Goal: Transaction & Acquisition: Purchase product/service

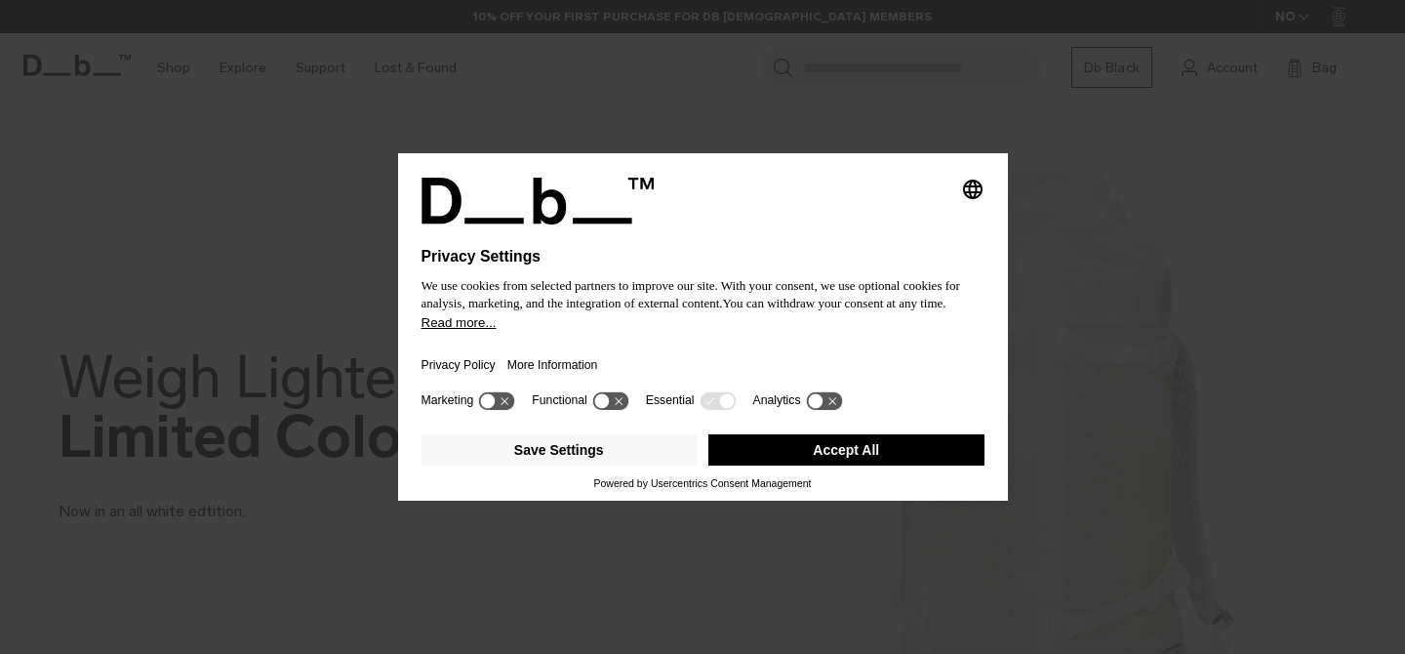
click at [805, 457] on button "Accept All" at bounding box center [846, 449] width 276 height 31
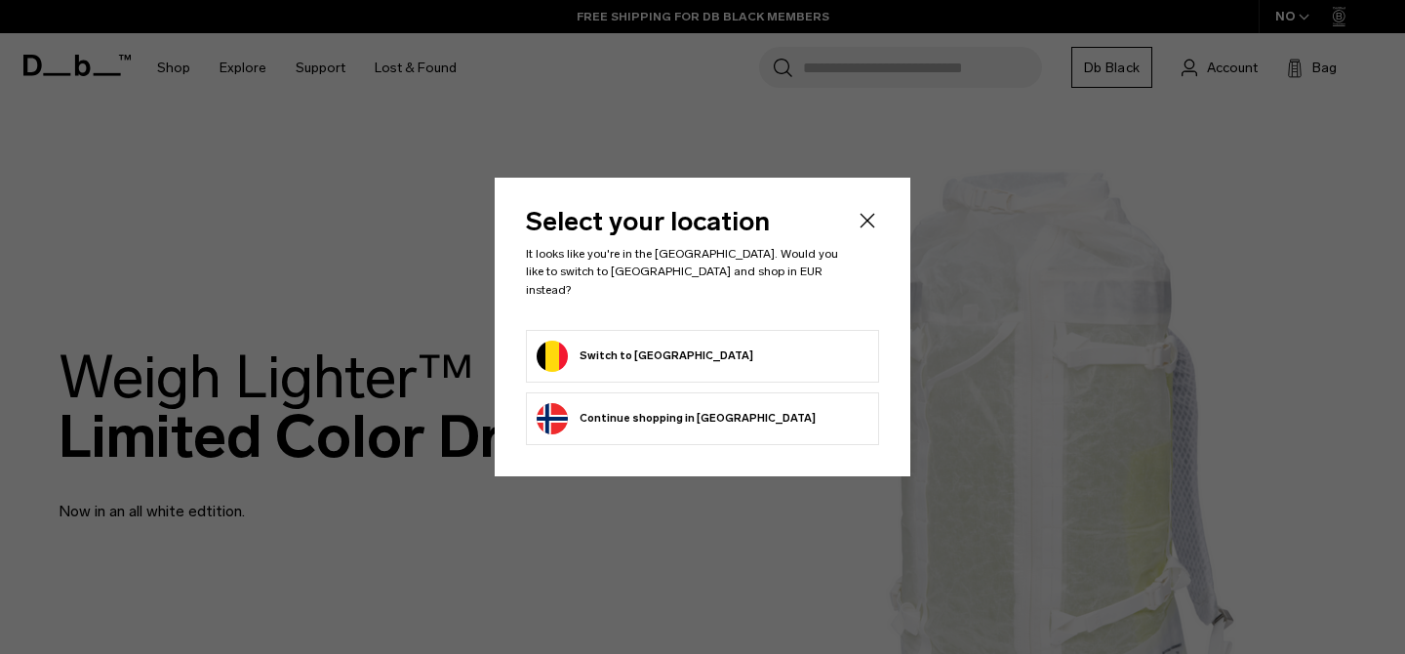
click at [792, 341] on form "Switch to Belgium" at bounding box center [703, 356] width 332 height 31
click at [564, 342] on button "Switch to Belgium" at bounding box center [645, 356] width 217 height 31
click at [596, 344] on button "Switch to Belgium" at bounding box center [645, 356] width 217 height 31
click at [867, 231] on icon "Close" at bounding box center [867, 220] width 23 height 23
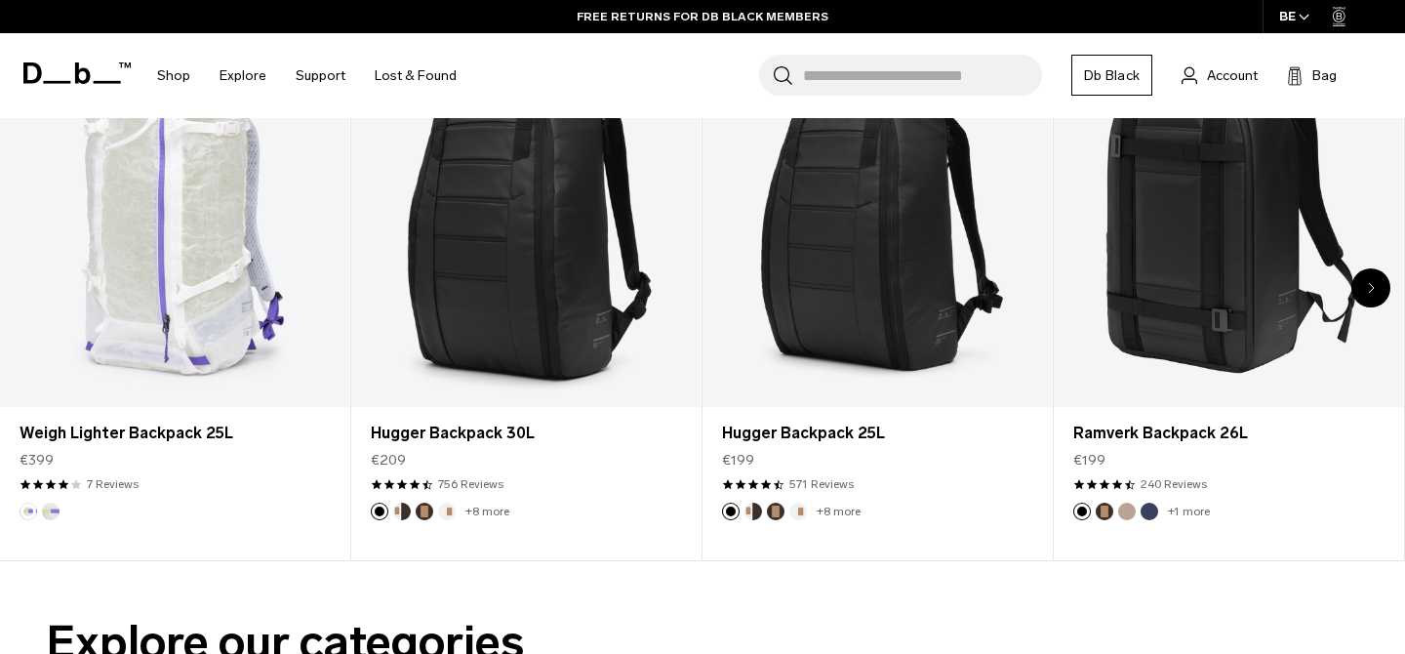
scroll to position [853, 0]
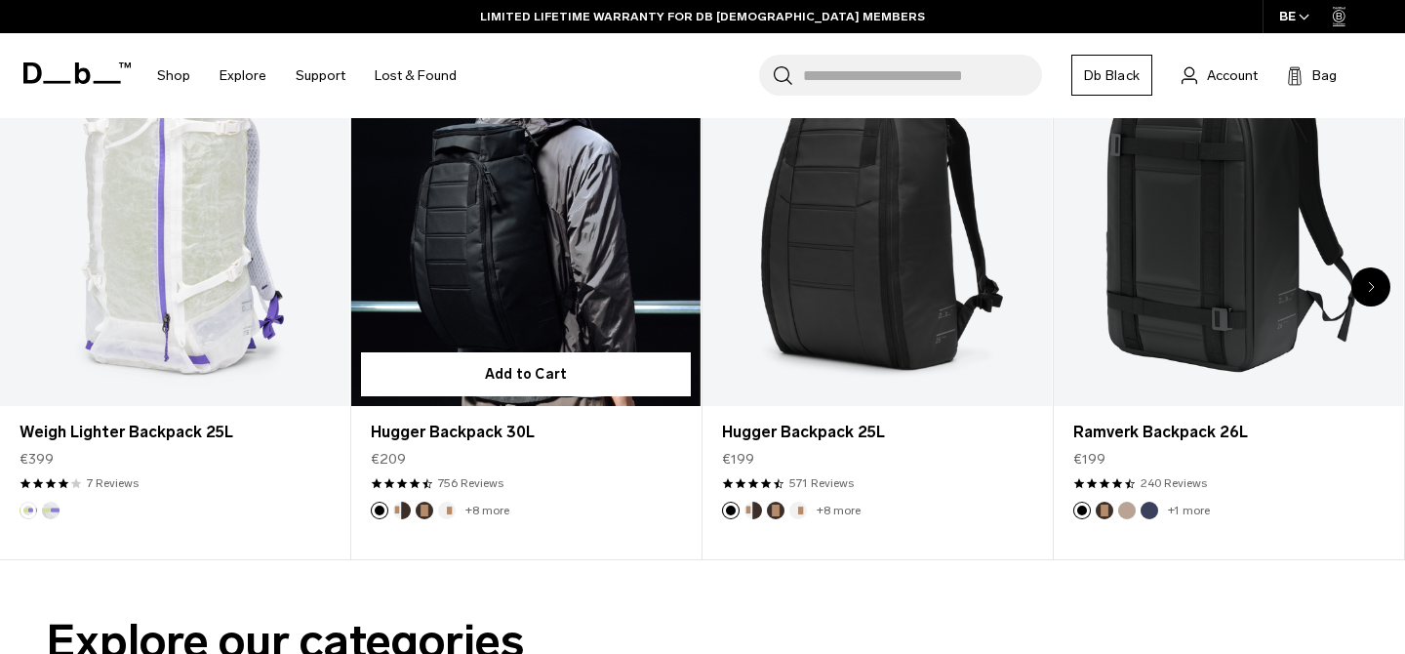
click at [614, 301] on link "Hugger Backpack 30L" at bounding box center [525, 213] width 349 height 388
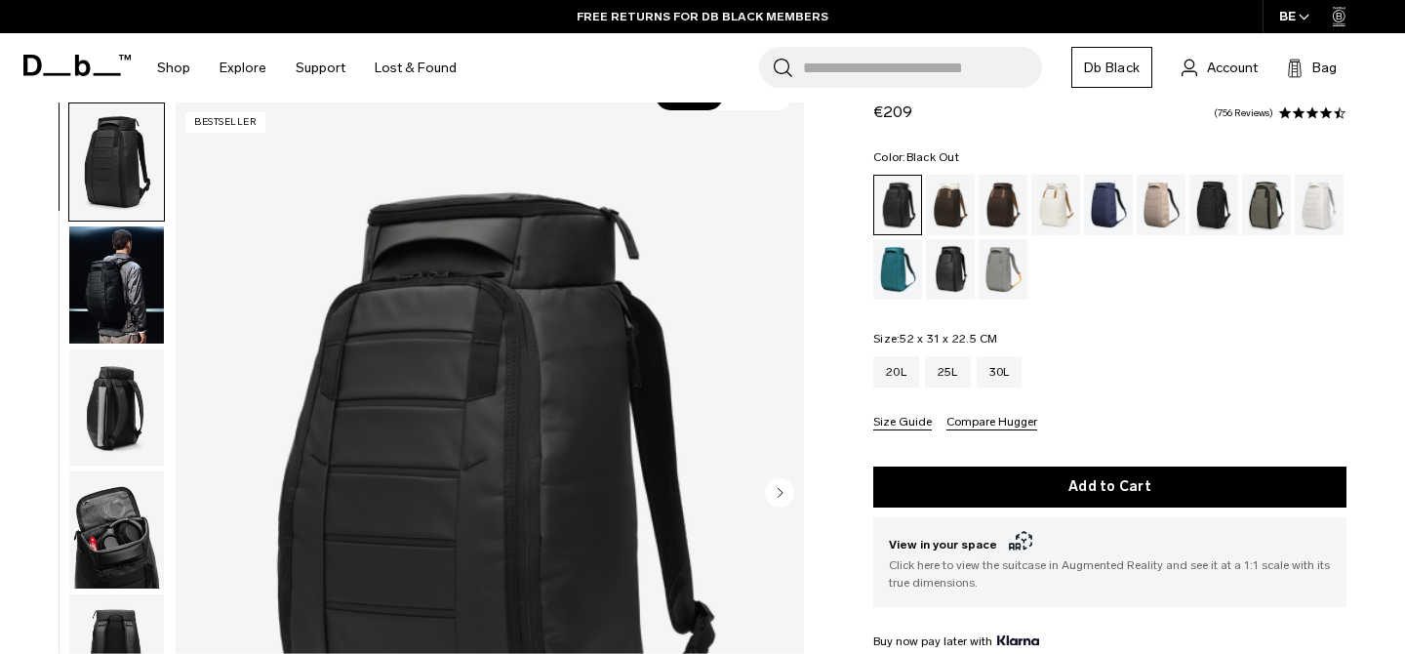
scroll to position [64, 0]
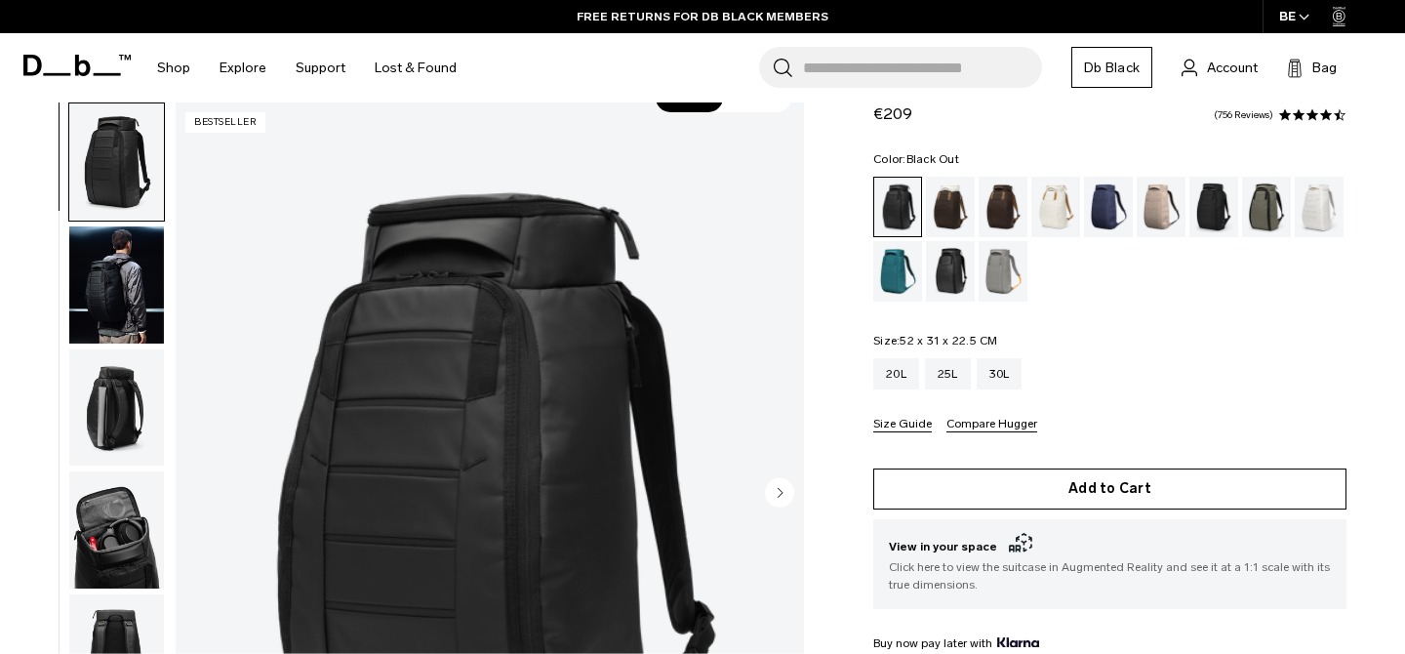
click at [1050, 492] on button "Add to Cart" at bounding box center [1109, 488] width 473 height 41
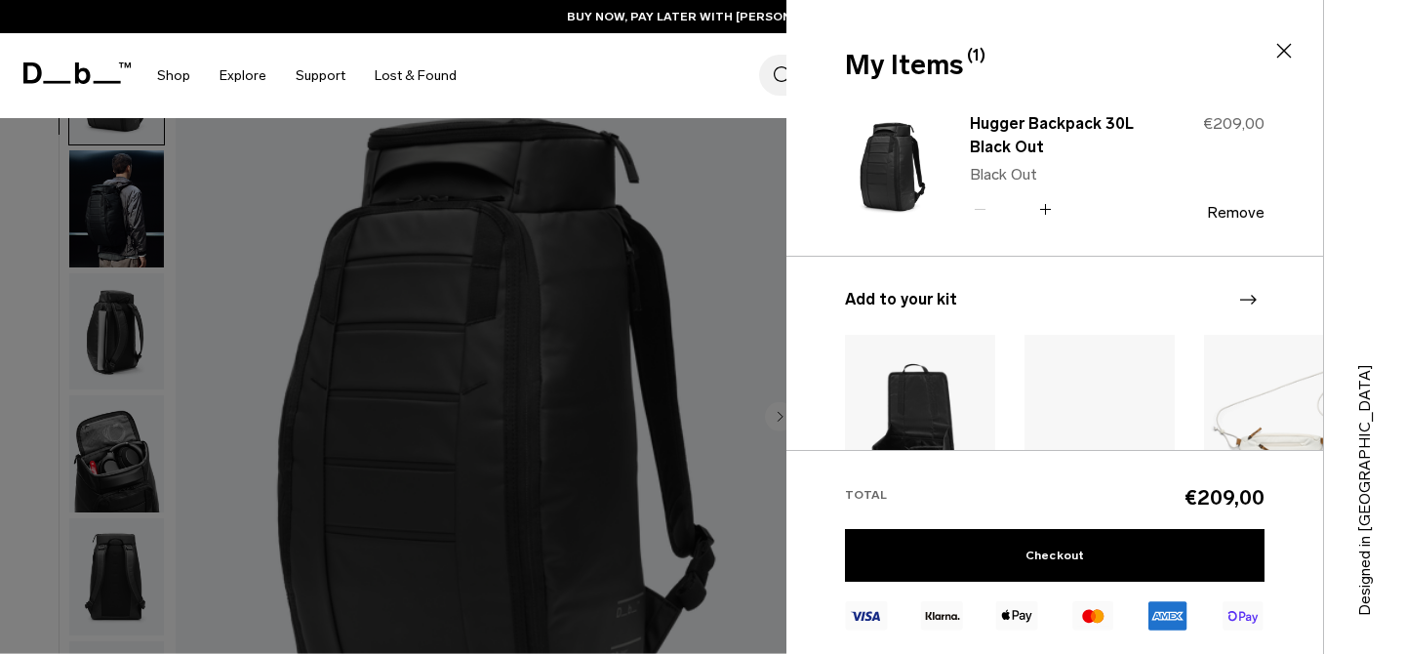
scroll to position [187, 0]
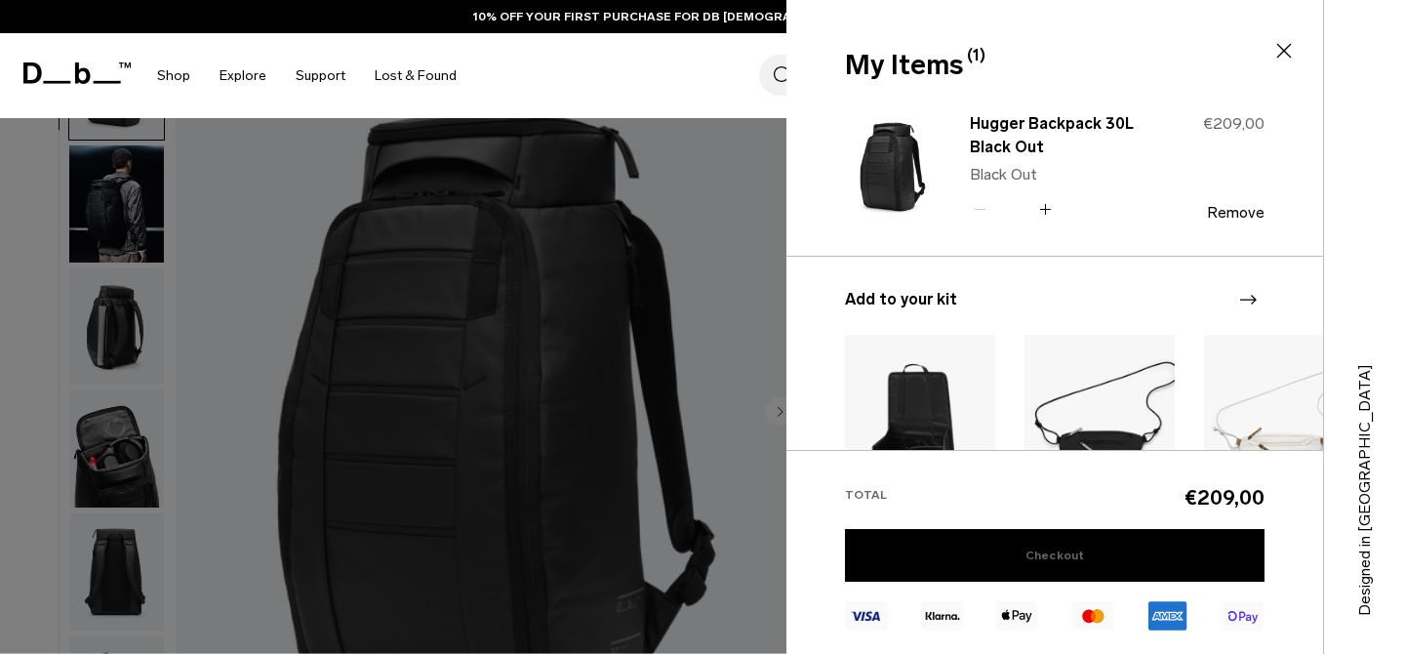
click at [1055, 560] on link "Checkout" at bounding box center [1055, 555] width 420 height 53
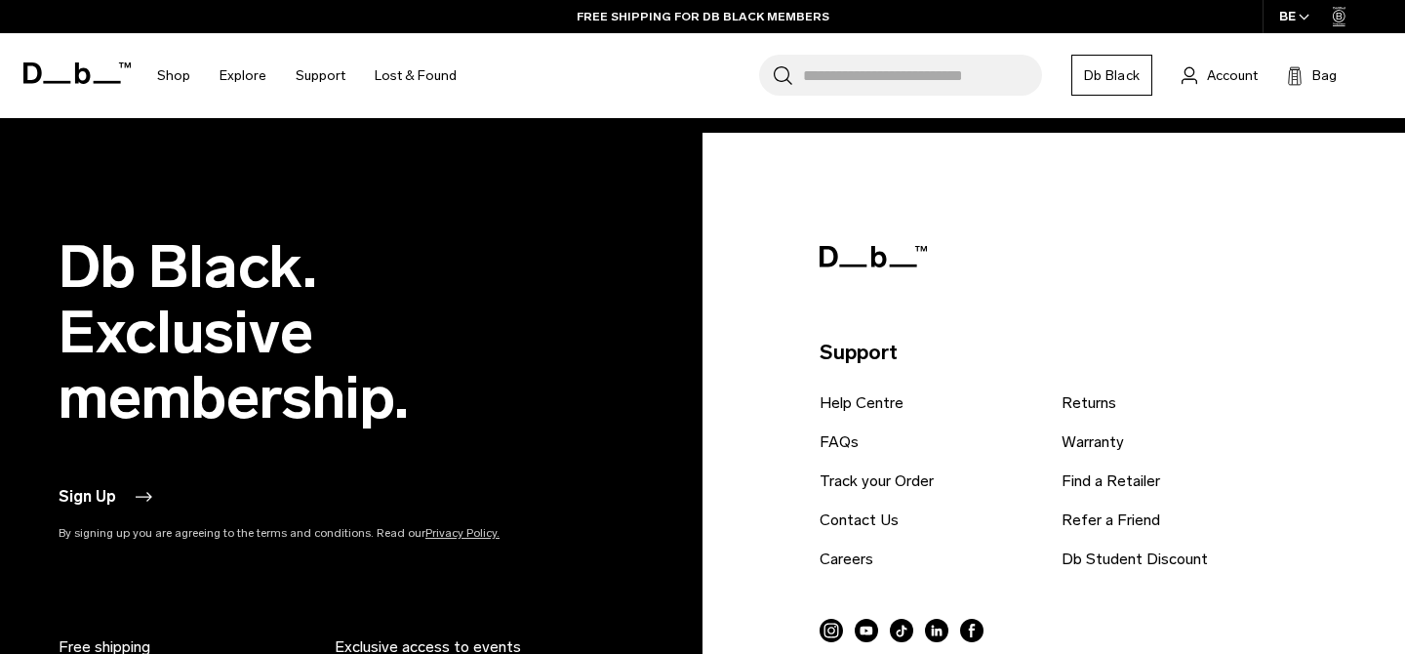
scroll to position [4131, 0]
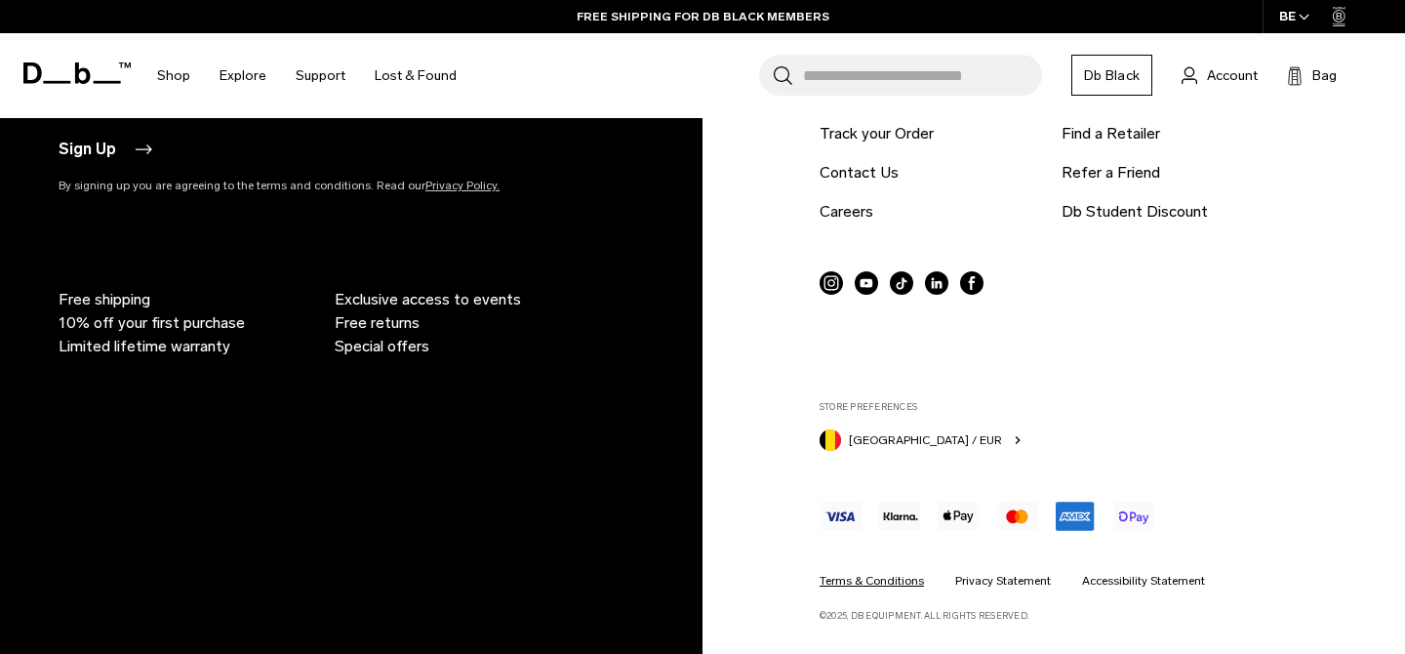
click at [874, 580] on link "Terms & Conditions" at bounding box center [872, 581] width 104 height 18
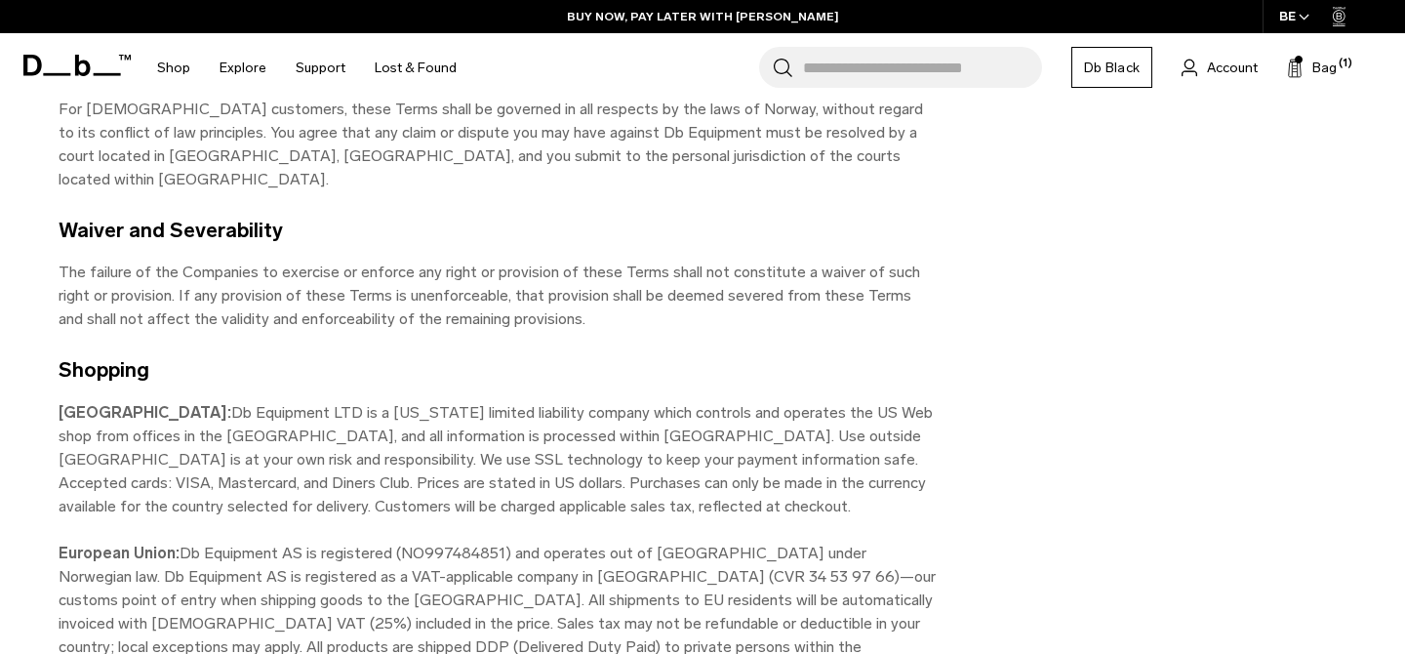
scroll to position [3329, 0]
